Goal: Information Seeking & Learning: Learn about a topic

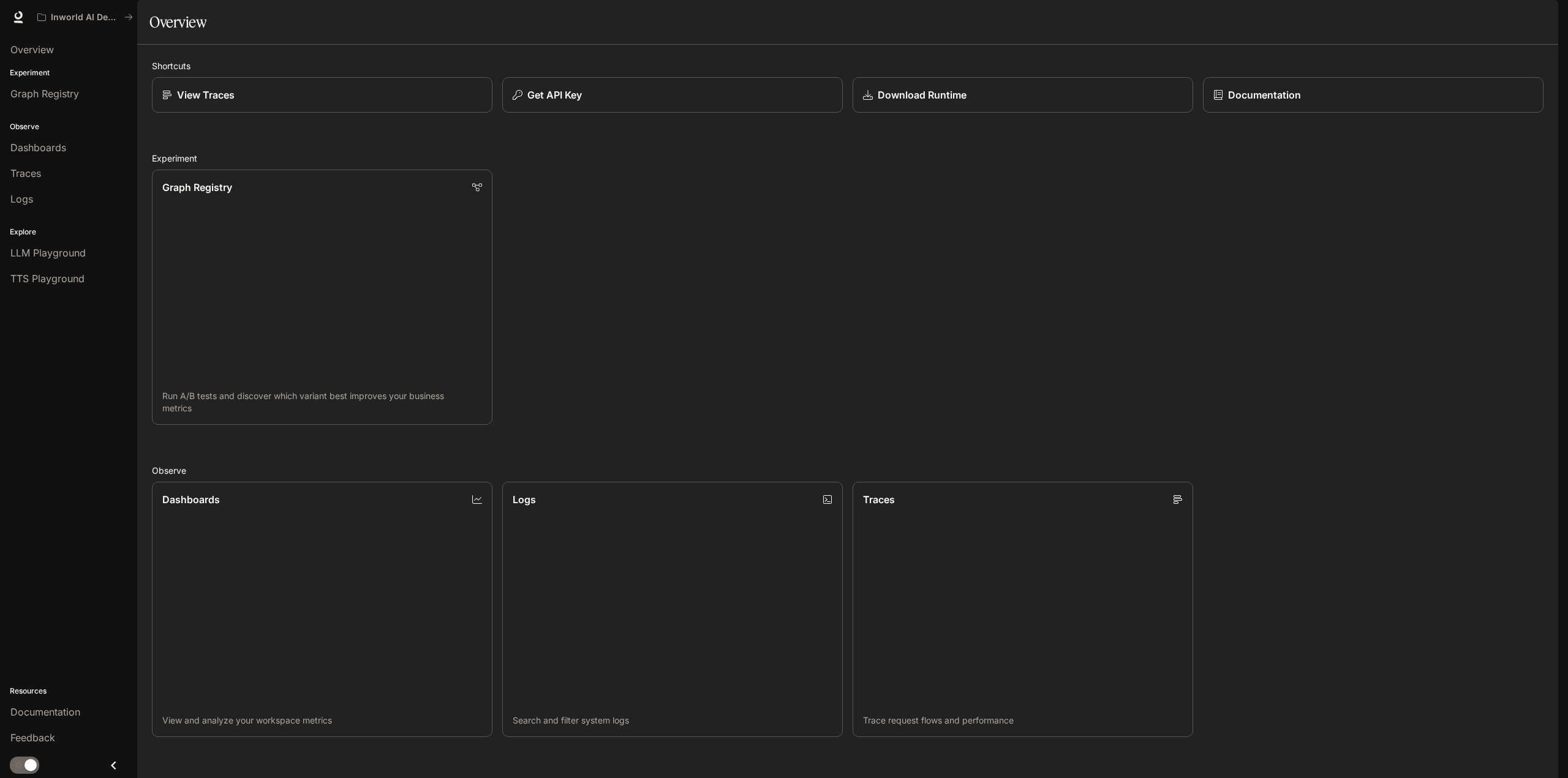
click at [1383, 364] on div "Graph Registry Run A/B tests and discover which variant best improves your busi…" at bounding box center [843, 292] width 1402 height 265
click at [59, 712] on span "Documentation" at bounding box center [45, 712] width 70 height 15
